Goal: Transaction & Acquisition: Purchase product/service

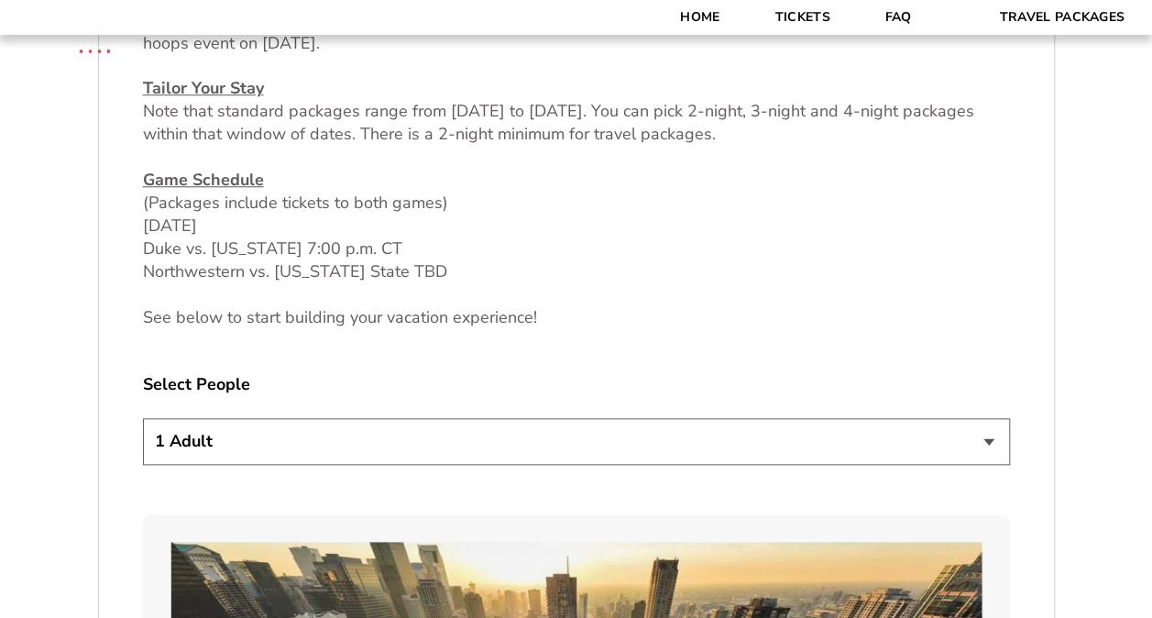
scroll to position [916, 0]
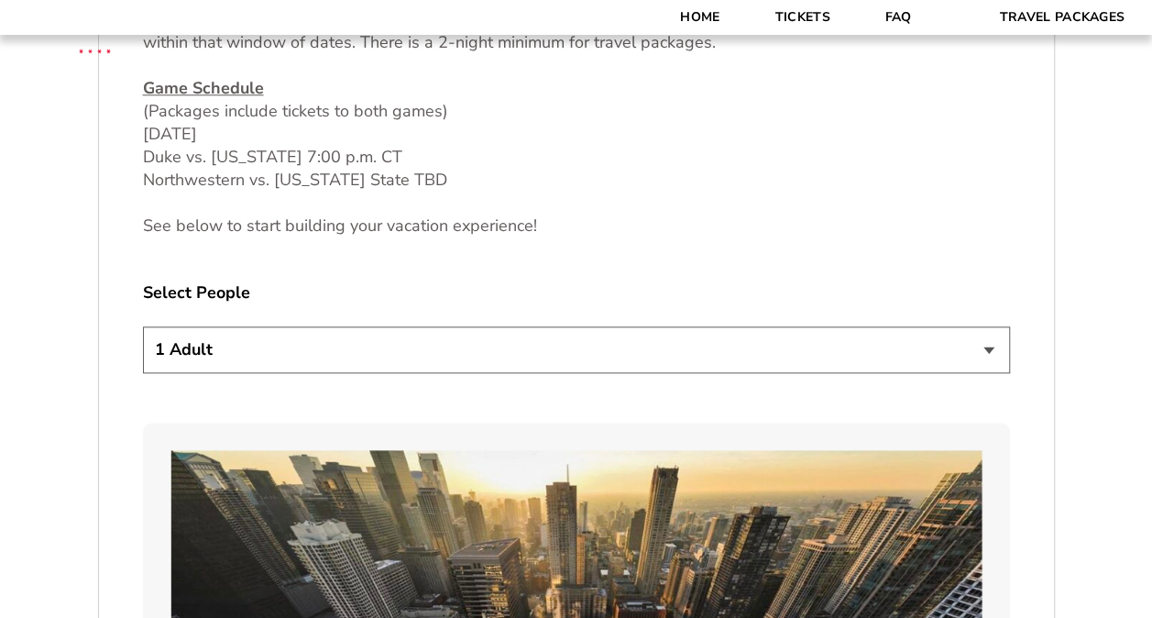
click at [993, 352] on select "1 Adult 2 Adults 3 Adults 4 Adults 2 Adults + 1 Child 2 Adults + 2 Children 2 A…" at bounding box center [576, 349] width 867 height 47
select select "2 Adults"
click at [143, 326] on select "1 Adult 2 Adults 3 Adults 4 Adults 2 Adults + 1 Child 2 Adults + 2 Children 2 A…" at bounding box center [576, 349] width 867 height 47
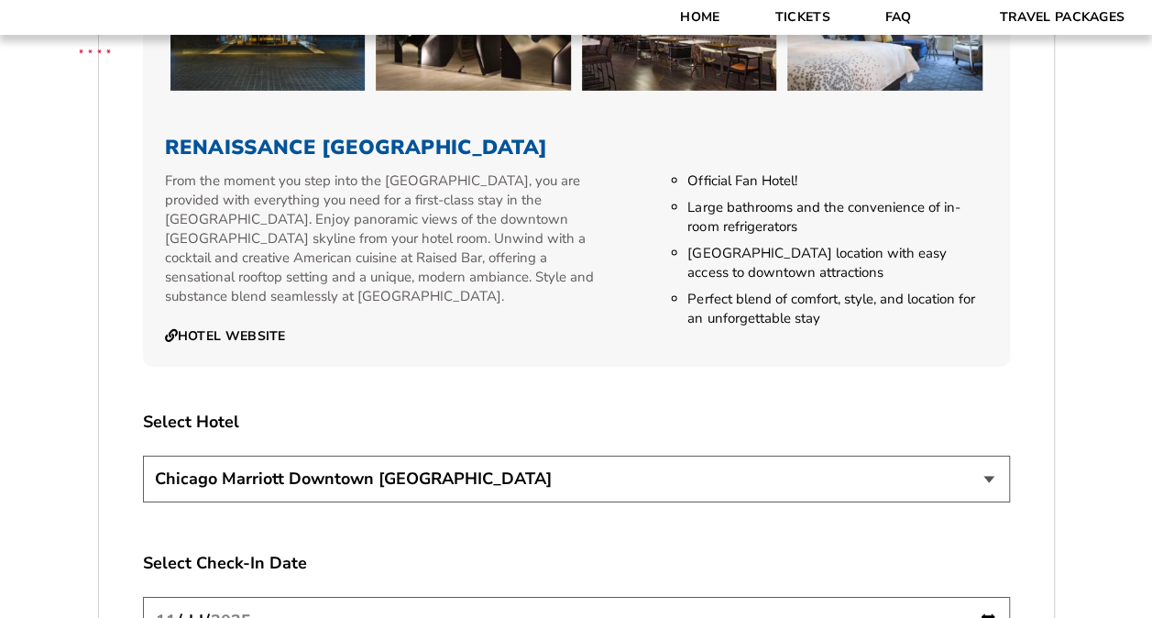
scroll to position [2932, 0]
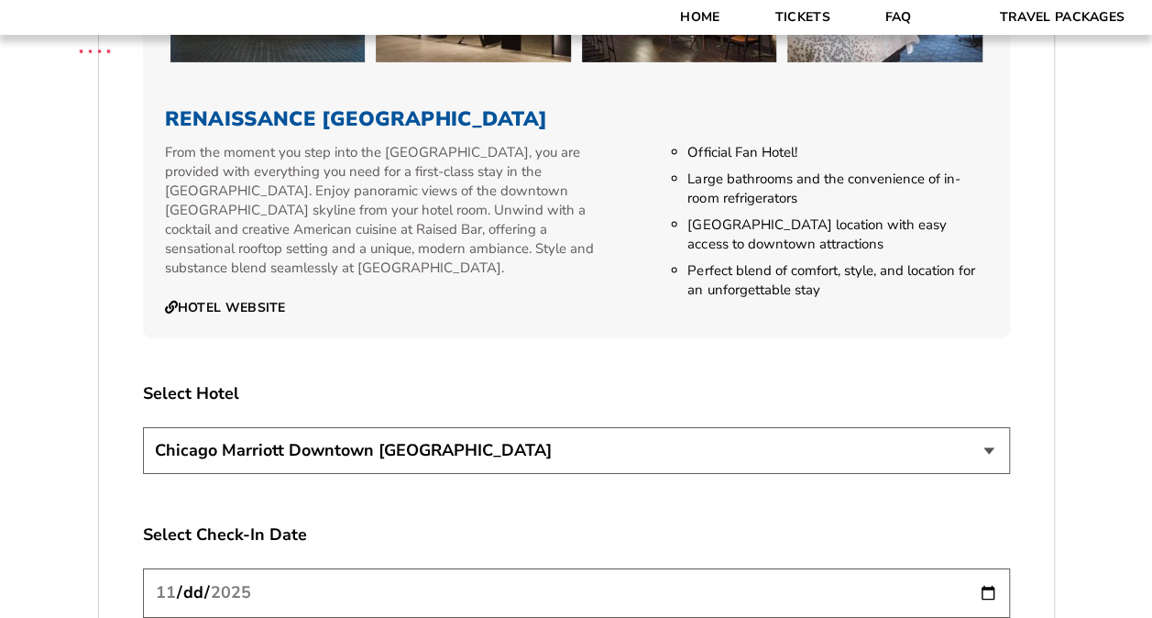
click at [990, 427] on select "[GEOGRAPHIC_DATA] [GEOGRAPHIC_DATA]" at bounding box center [576, 450] width 867 height 47
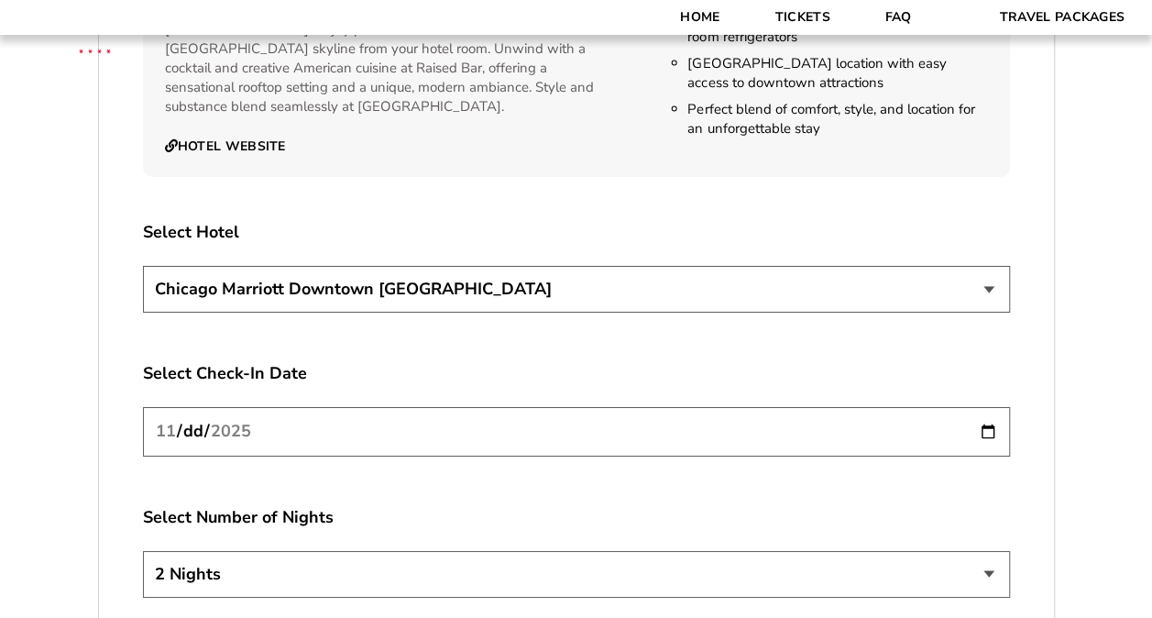
scroll to position [3115, 0]
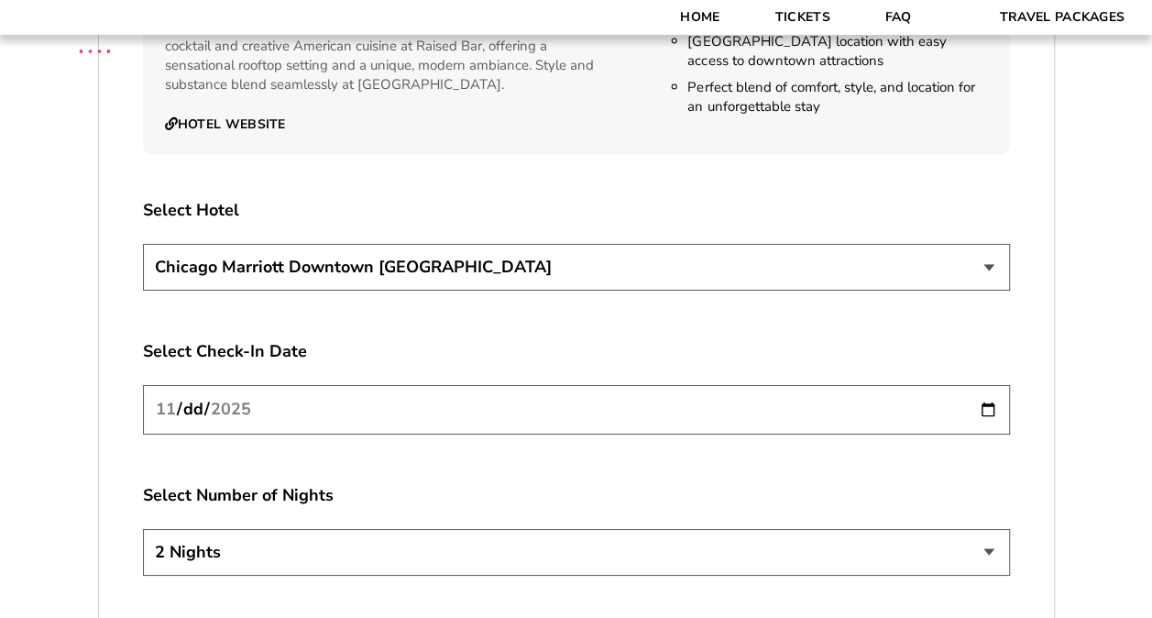
click at [984, 251] on select "[GEOGRAPHIC_DATA] [GEOGRAPHIC_DATA]" at bounding box center [576, 267] width 867 height 47
select select "21326"
click at [143, 244] on select "[GEOGRAPHIC_DATA] [GEOGRAPHIC_DATA]" at bounding box center [576, 267] width 867 height 47
click at [988, 392] on input "[DATE]" at bounding box center [576, 409] width 867 height 49
type input "[DATE]"
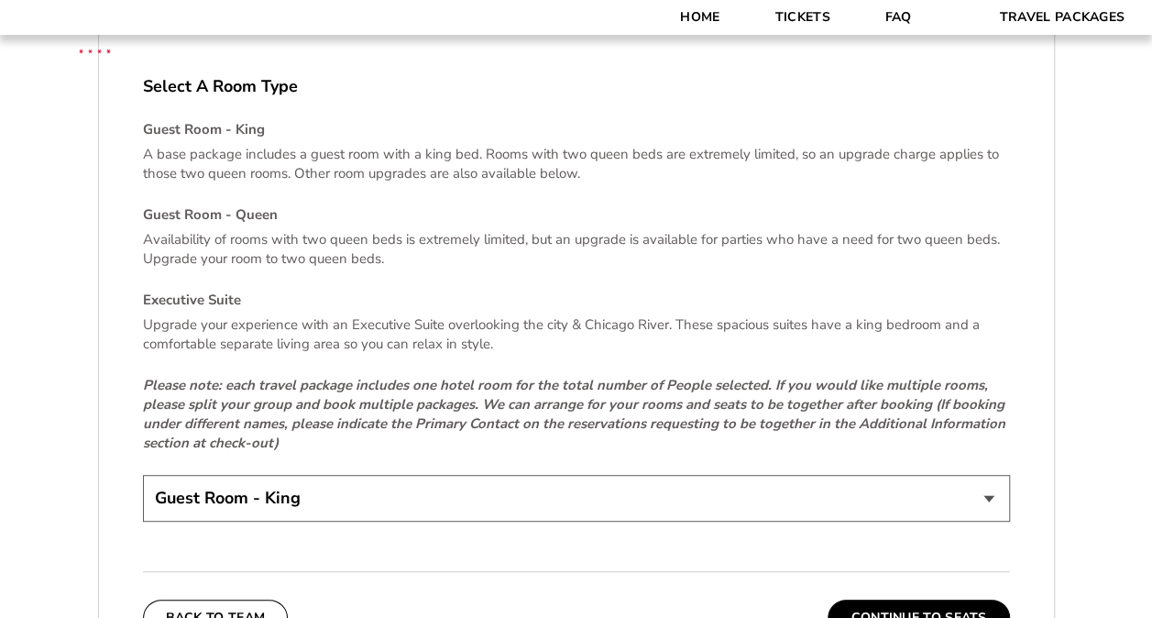
scroll to position [3757, 0]
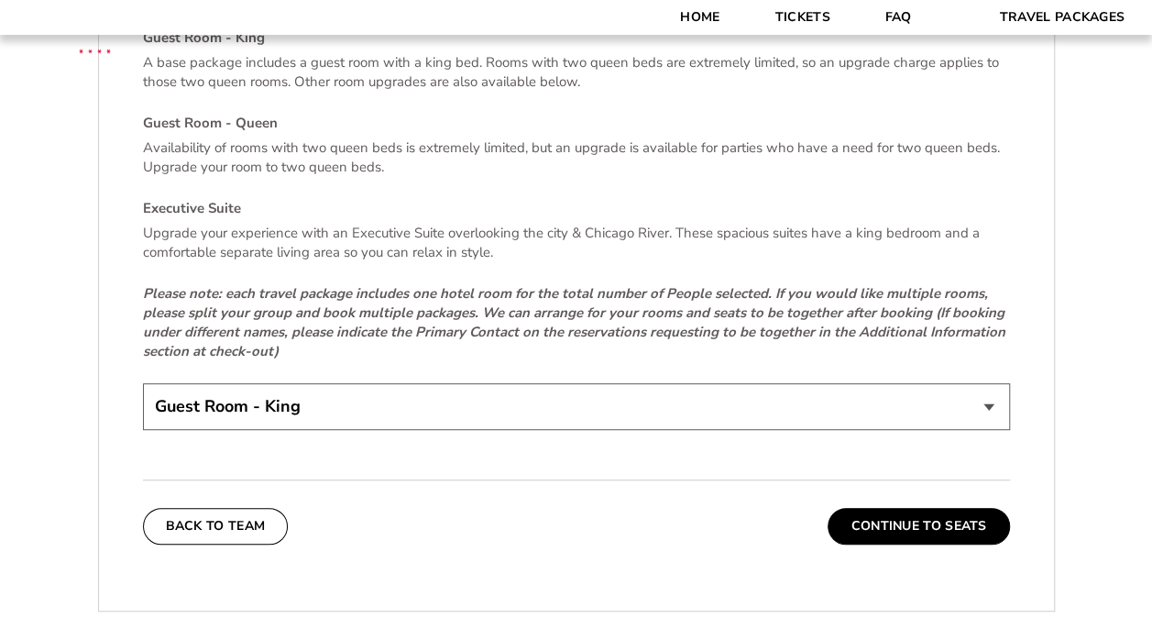
click at [984, 389] on select "Guest Room - King Guest Room - Queen (+$95 per night) Executive Suite (+$315 pe…" at bounding box center [576, 406] width 867 height 47
click at [143, 383] on select "Guest Room - King Guest Room - Queen (+$95 per night) Executive Suite (+$315 pe…" at bounding box center [576, 406] width 867 height 47
click at [870, 508] on button "Continue To Seats" at bounding box center [917, 526] width 181 height 37
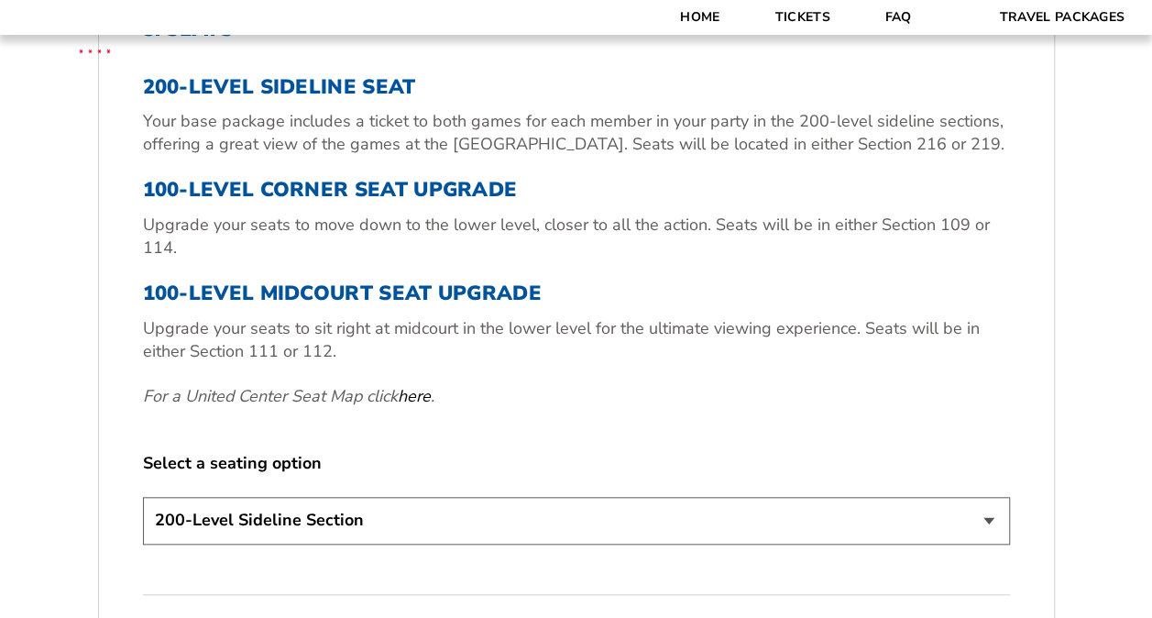
scroll to position [658, 0]
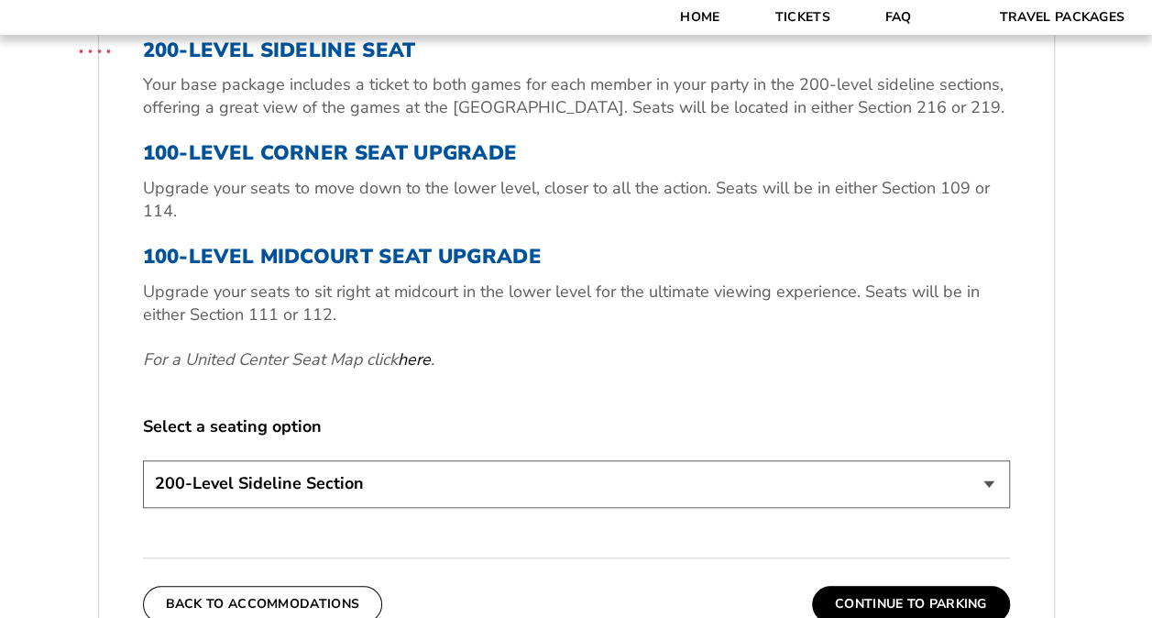
click at [987, 486] on select "200-Level Sideline Section 100-Level Corner Seat Upgrade (+$80 per person) 100-…" at bounding box center [576, 483] width 867 height 47
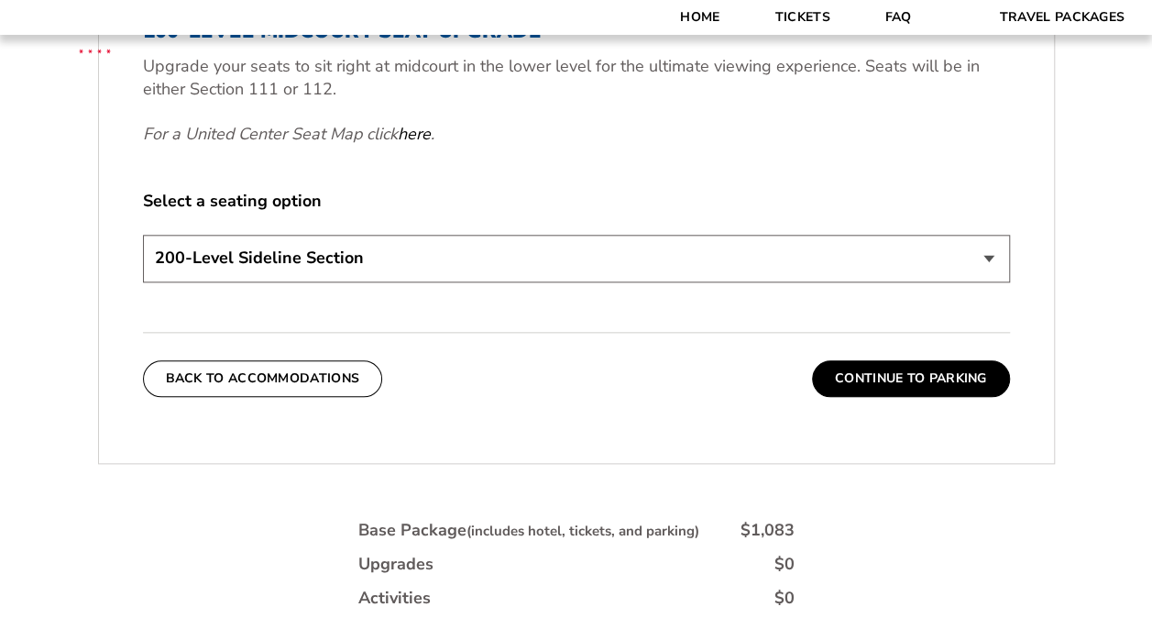
scroll to position [914, 0]
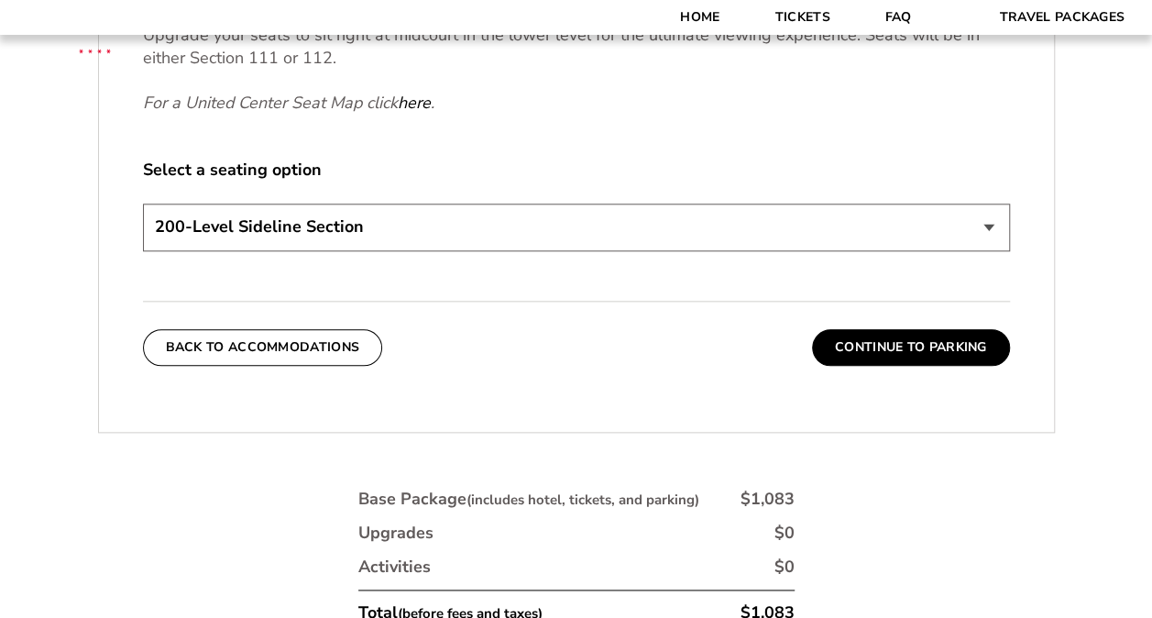
click at [993, 222] on select "200-Level Sideline Section 100-Level Corner Seat Upgrade (+$80 per person) 100-…" at bounding box center [576, 226] width 867 height 47
click at [143, 203] on select "200-Level Sideline Section 100-Level Corner Seat Upgrade (+$80 per person) 100-…" at bounding box center [576, 226] width 867 height 47
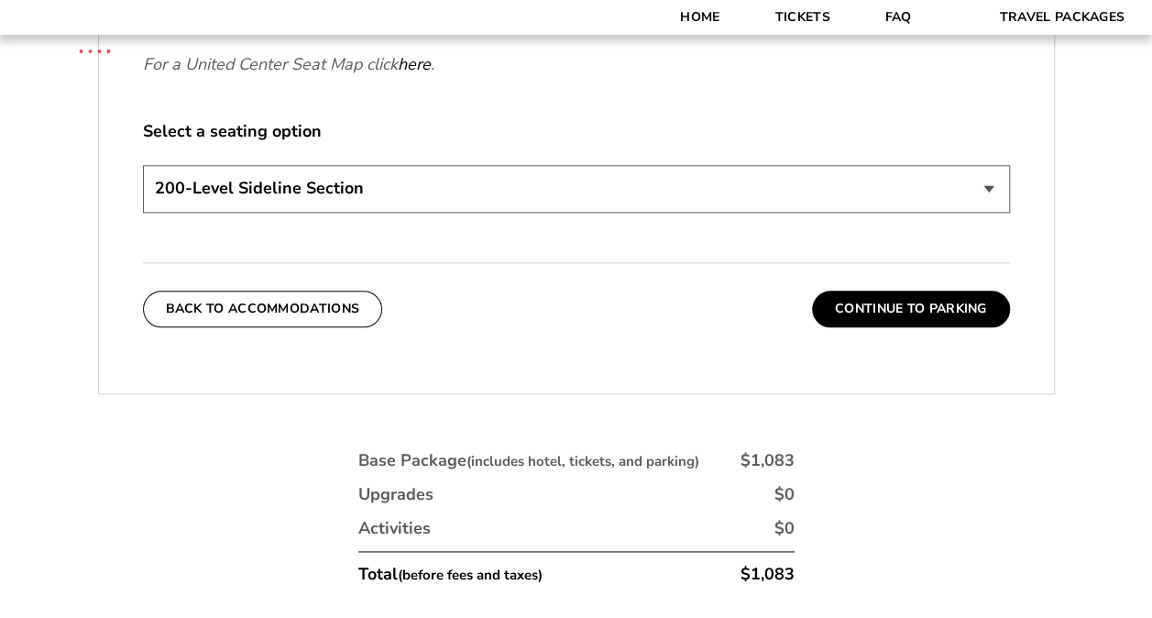
scroll to position [924, 0]
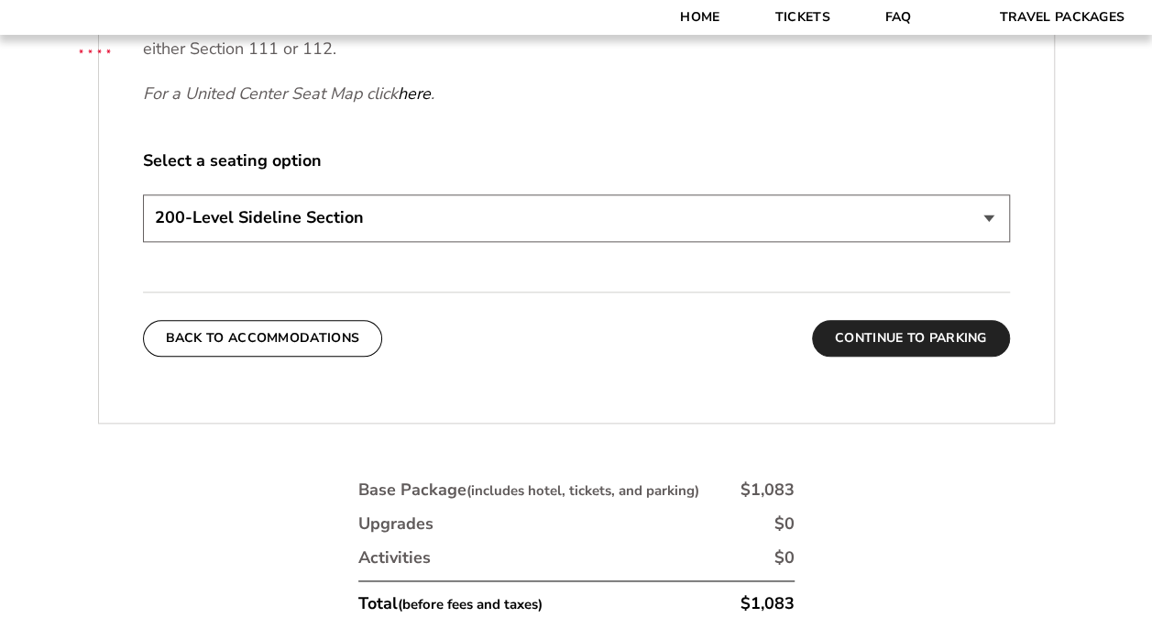
click at [926, 342] on button "Continue To Parking" at bounding box center [911, 338] width 198 height 37
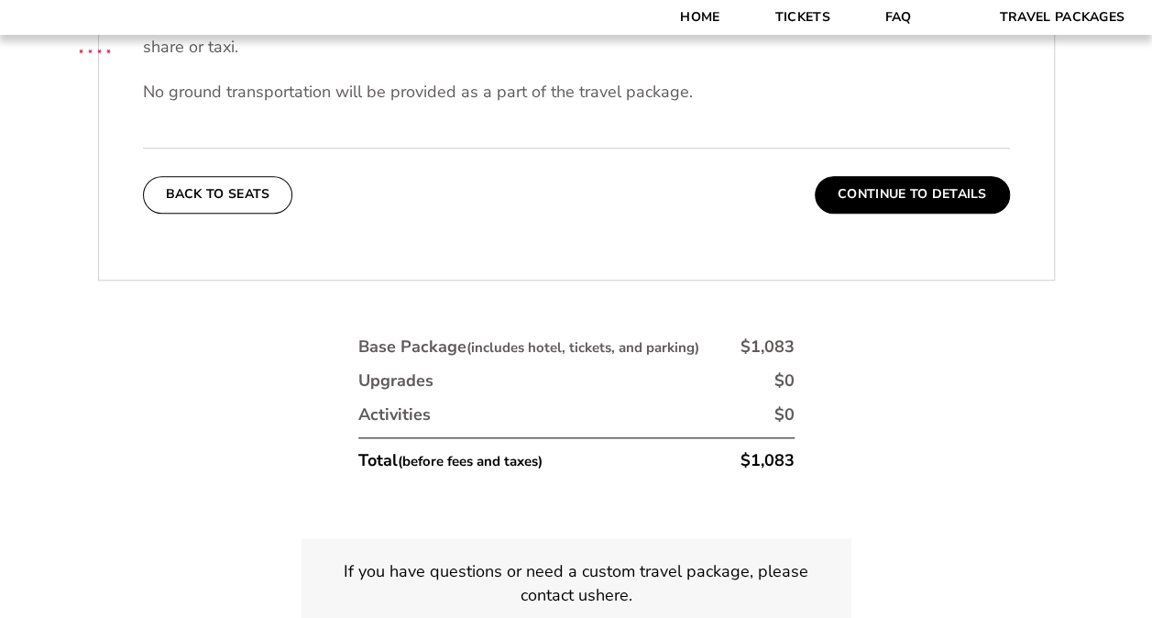
scroll to position [750, 0]
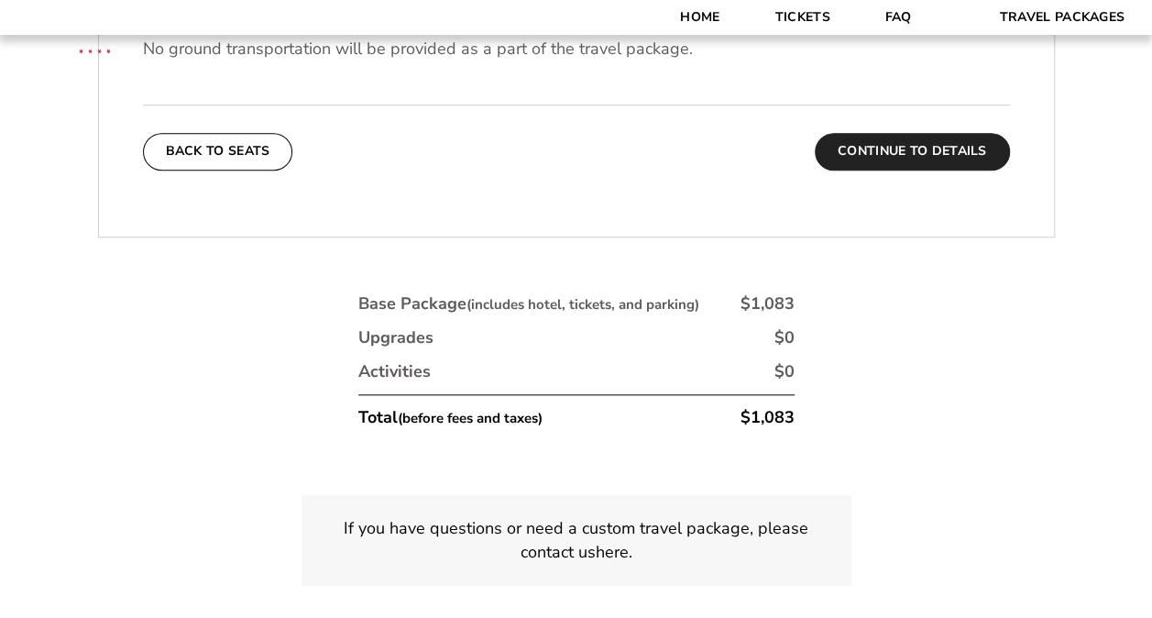
click at [876, 136] on button "Continue To Details" at bounding box center [912, 151] width 195 height 37
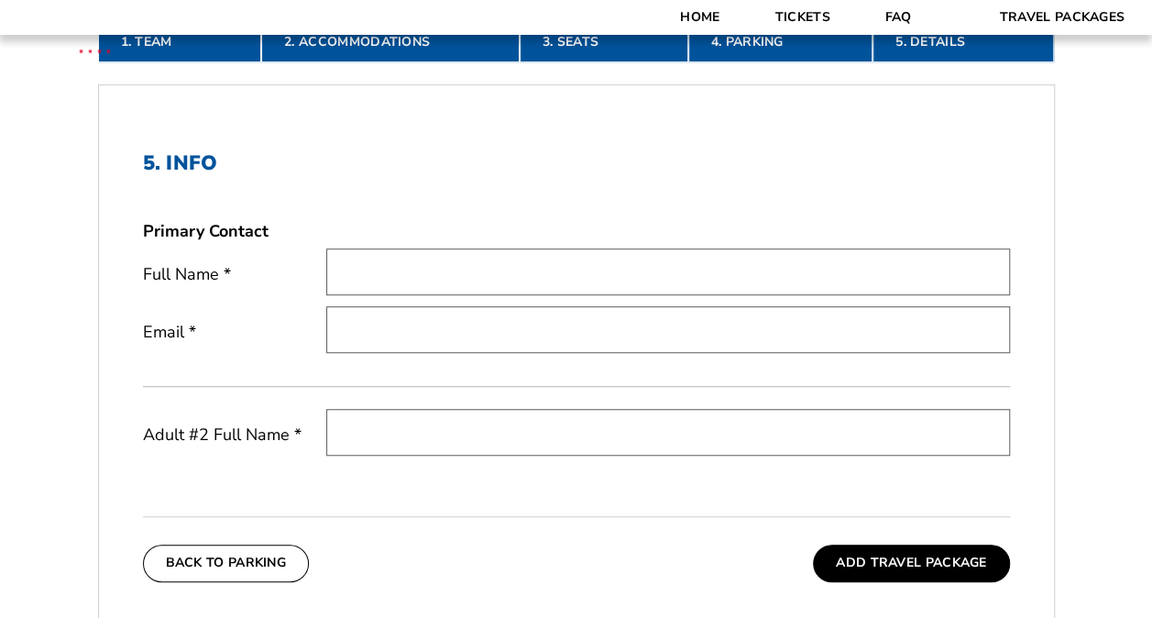
scroll to position [475, 0]
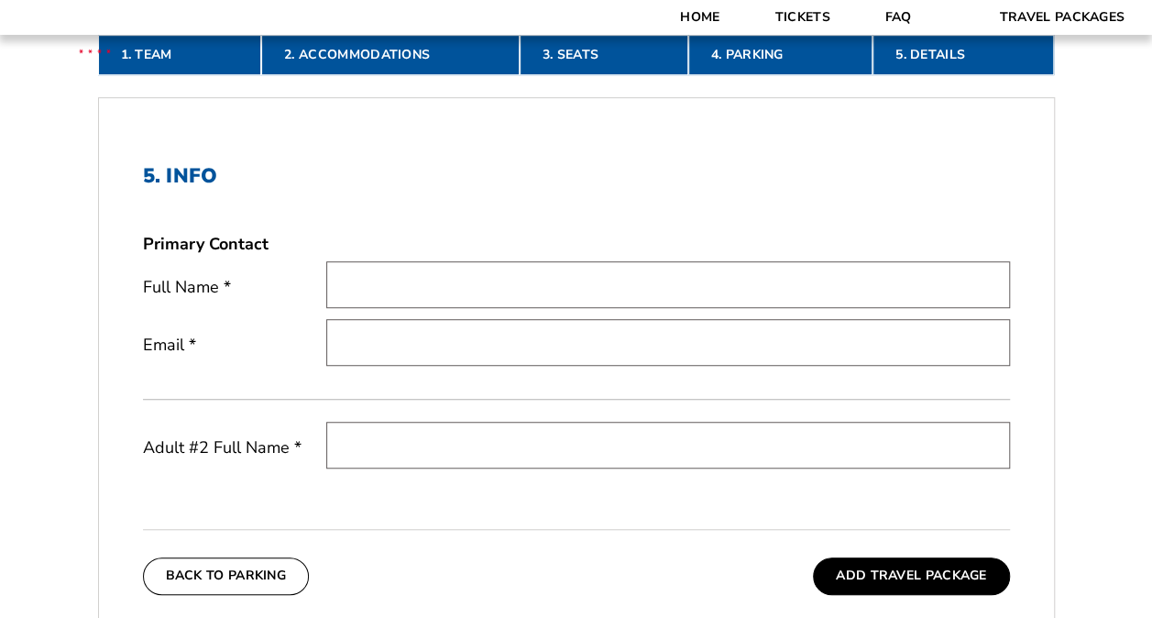
click at [388, 293] on input "text" at bounding box center [668, 284] width 684 height 47
type input "[PERSON_NAME]"
type input "[EMAIL_ADDRESS][DOMAIN_NAME]"
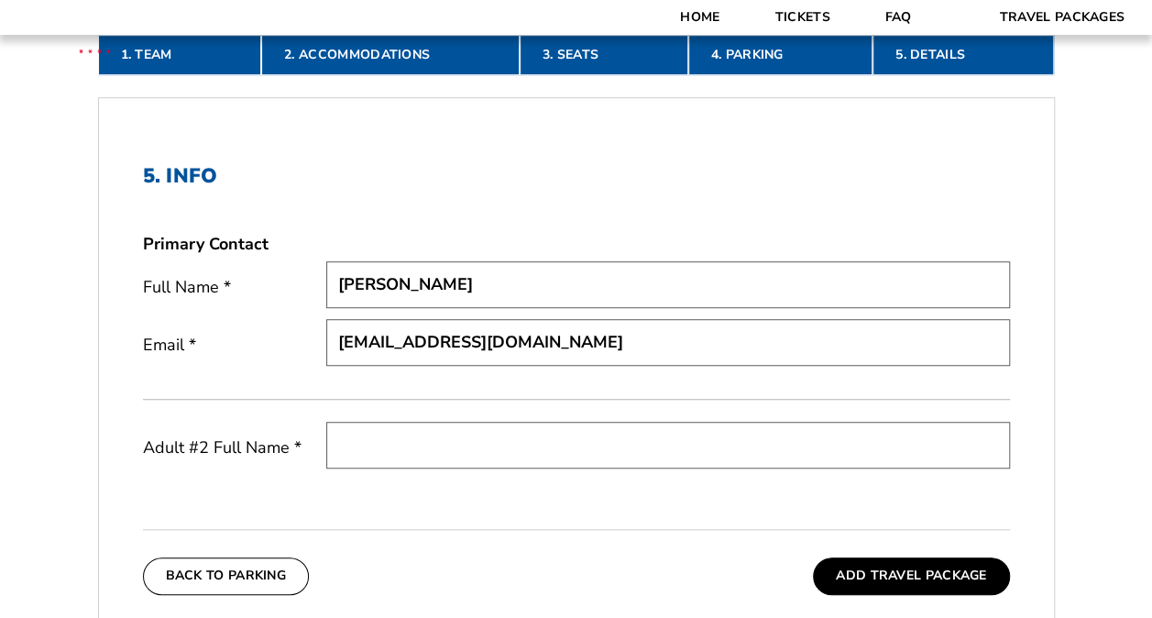
click at [370, 439] on input "text" at bounding box center [668, 444] width 684 height 47
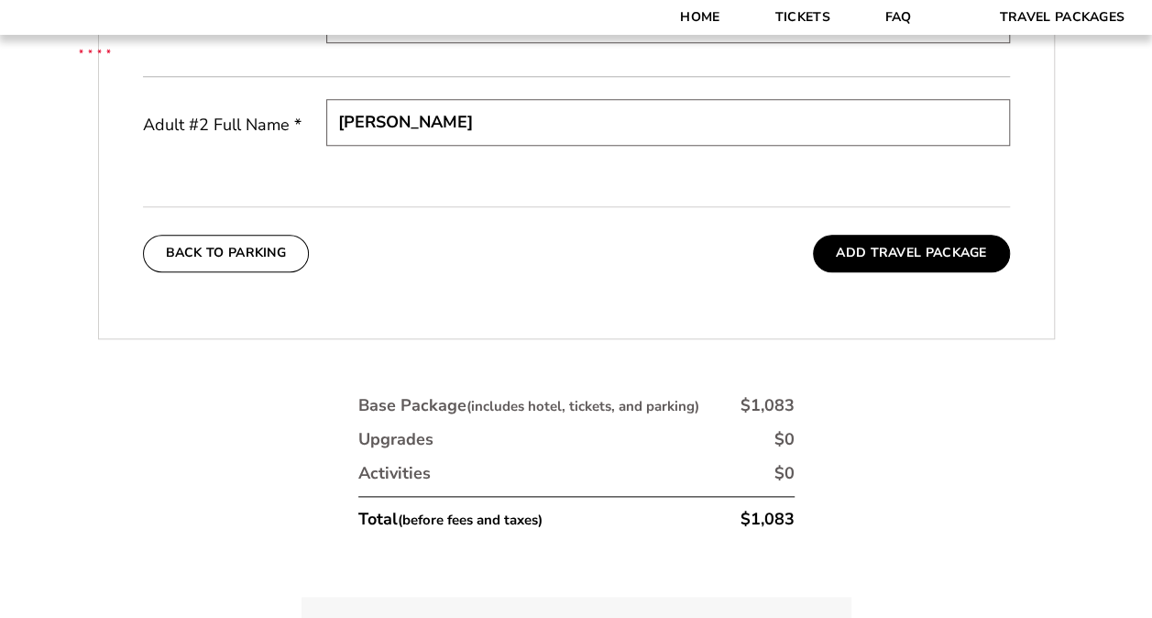
scroll to position [750, 0]
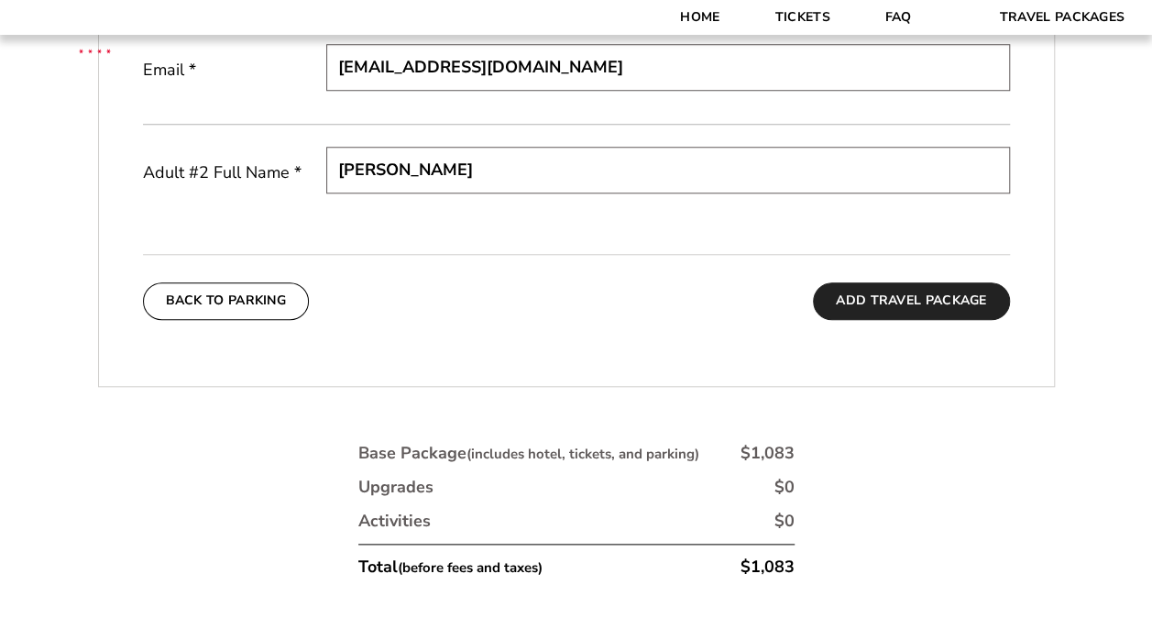
type input "[PERSON_NAME]"
click at [845, 297] on button "Add Travel Package" at bounding box center [911, 300] width 196 height 37
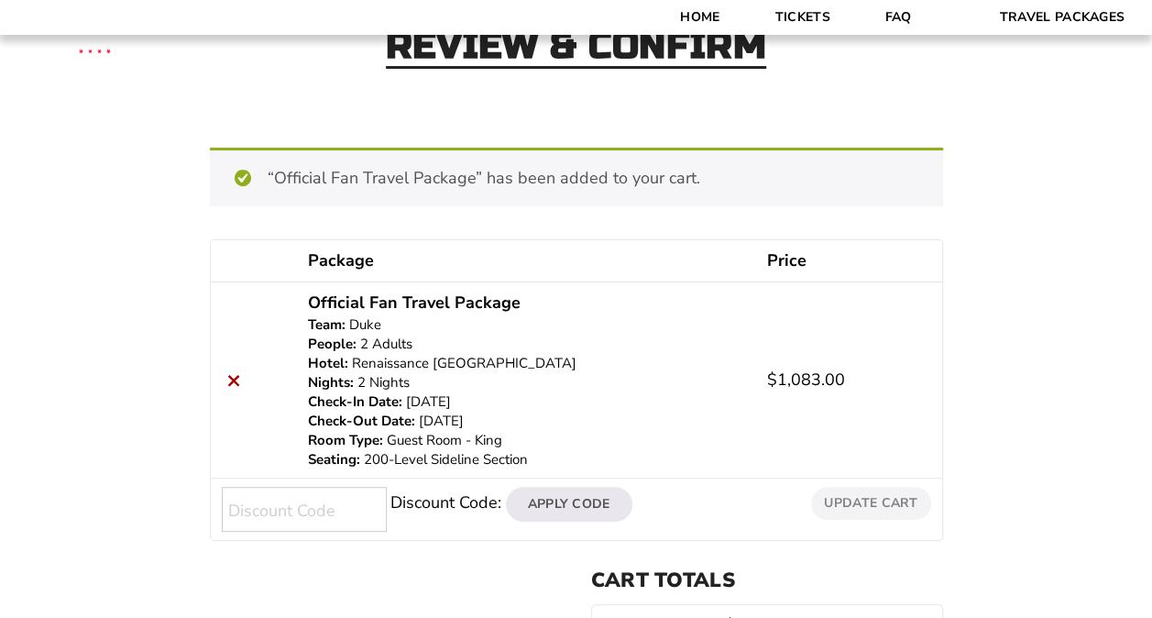
scroll to position [126, 0]
